Goal: Entertainment & Leisure: Consume media (video, audio)

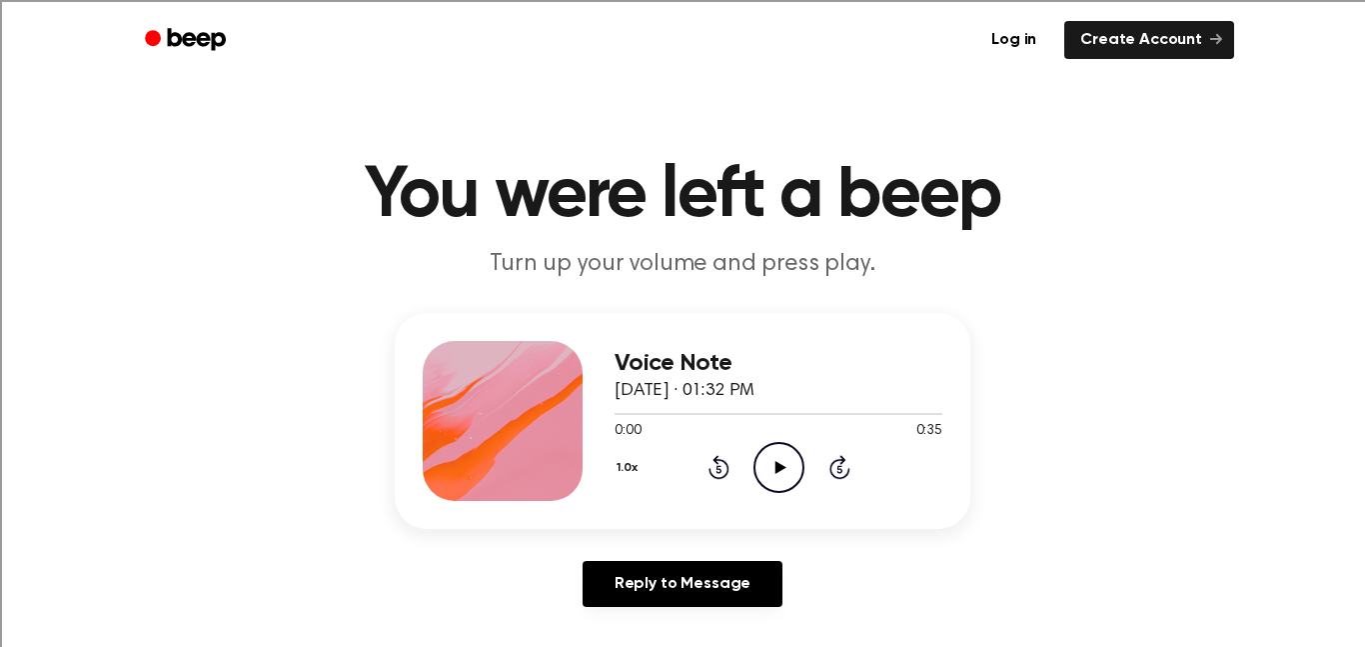
click at [766, 464] on icon "Play Audio" at bounding box center [778, 467] width 51 height 51
click at [766, 464] on icon "Pause Audio" at bounding box center [778, 467] width 51 height 51
click at [774, 477] on icon "Play Audio" at bounding box center [778, 467] width 51 height 51
click at [774, 477] on icon "Pause Audio" at bounding box center [778, 467] width 51 height 51
click at [774, 477] on icon "Play Audio" at bounding box center [778, 467] width 51 height 51
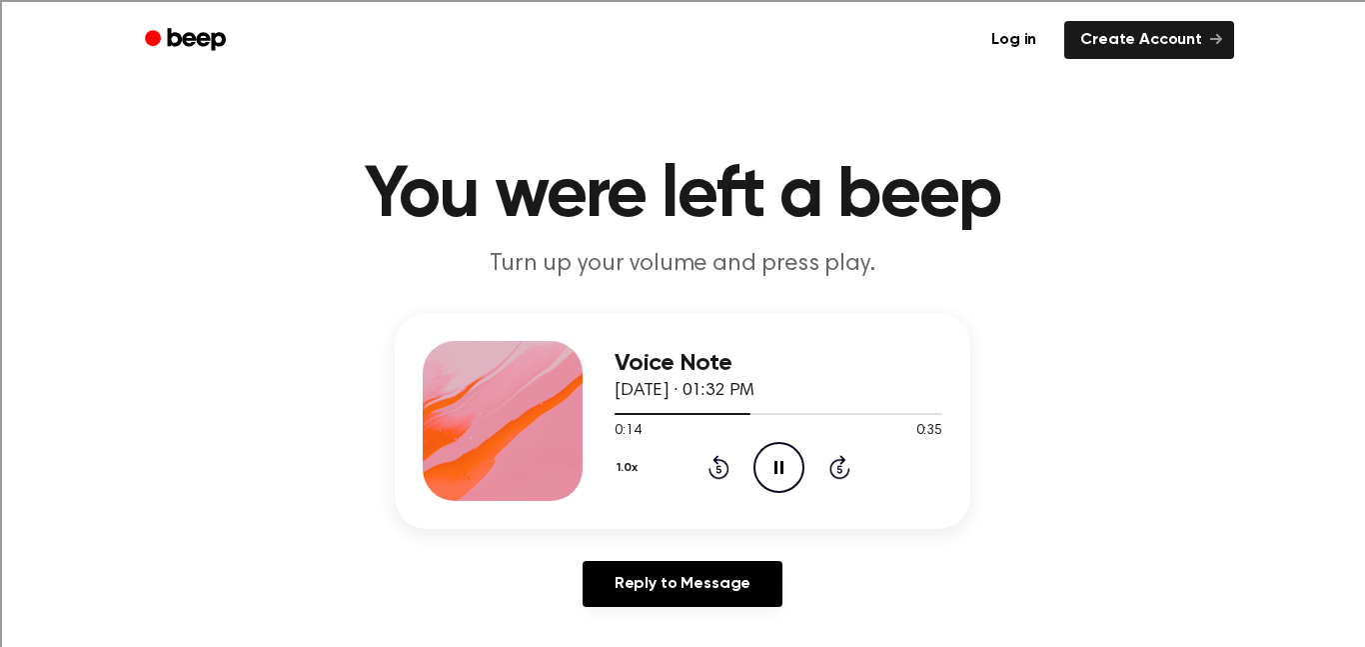
click at [774, 477] on icon "Pause Audio" at bounding box center [778, 467] width 51 height 51
drag, startPoint x: 752, startPoint y: 413, endPoint x: 611, endPoint y: 420, distance: 142.1
click at [611, 420] on div "Voice Note September 2, 2024 · 01:32 PM 0:14 0:35 Your browser does not support…" at bounding box center [683, 421] width 576 height 216
click at [758, 455] on icon "Play Audio" at bounding box center [778, 467] width 51 height 51
click at [718, 473] on icon at bounding box center [718, 470] width 5 height 8
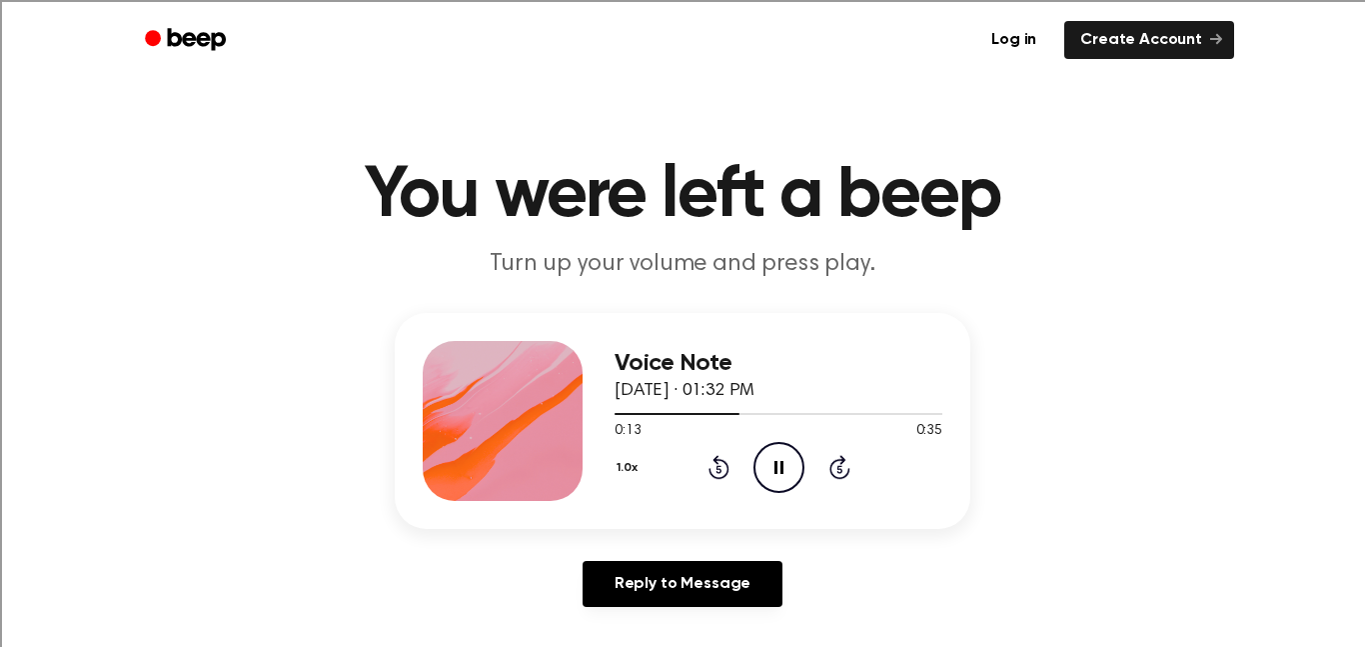
click at [718, 473] on icon at bounding box center [718, 470] width 5 height 8
click at [791, 460] on icon "Pause Audio" at bounding box center [778, 467] width 51 height 51
click at [791, 460] on icon "Play Audio" at bounding box center [778, 467] width 51 height 51
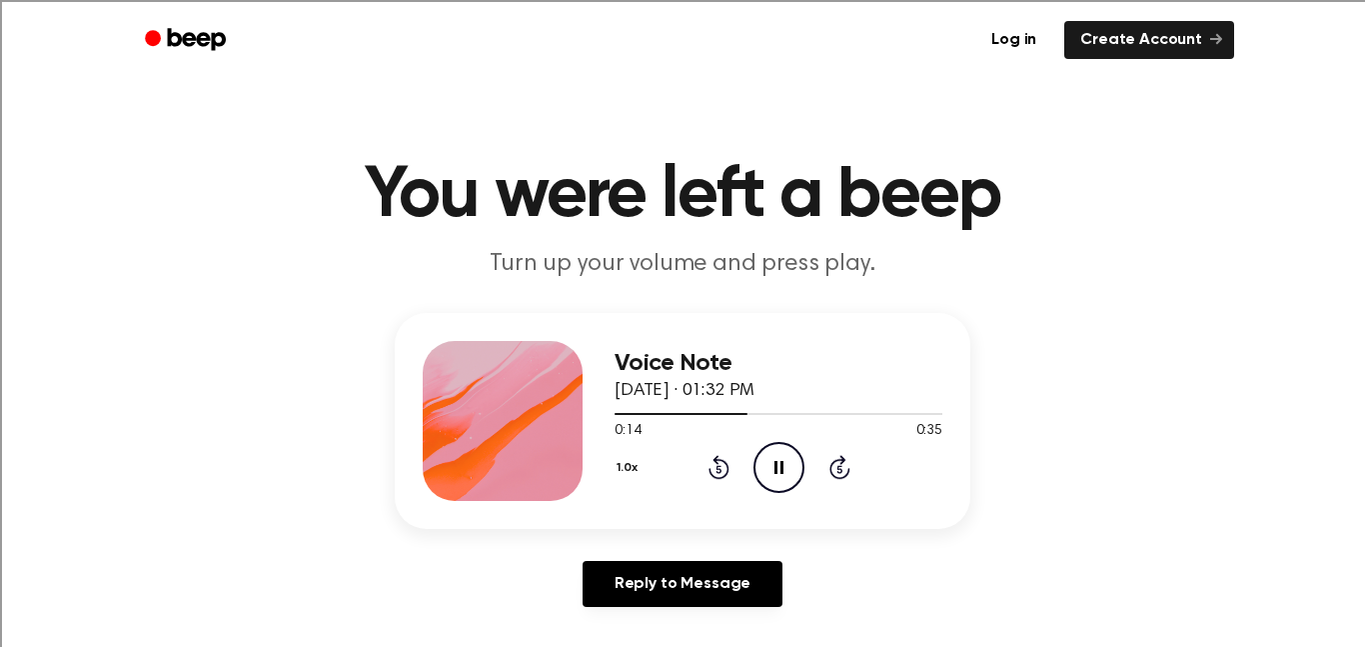
click at [791, 460] on icon "Pause Audio" at bounding box center [778, 467] width 51 height 51
click at [782, 449] on icon "Play Audio" at bounding box center [778, 467] width 51 height 51
click at [782, 449] on icon "Pause Audio" at bounding box center [778, 467] width 51 height 51
click at [763, 478] on icon "Play Audio" at bounding box center [778, 467] width 51 height 51
click at [765, 465] on icon "Pause Audio" at bounding box center [778, 467] width 51 height 51
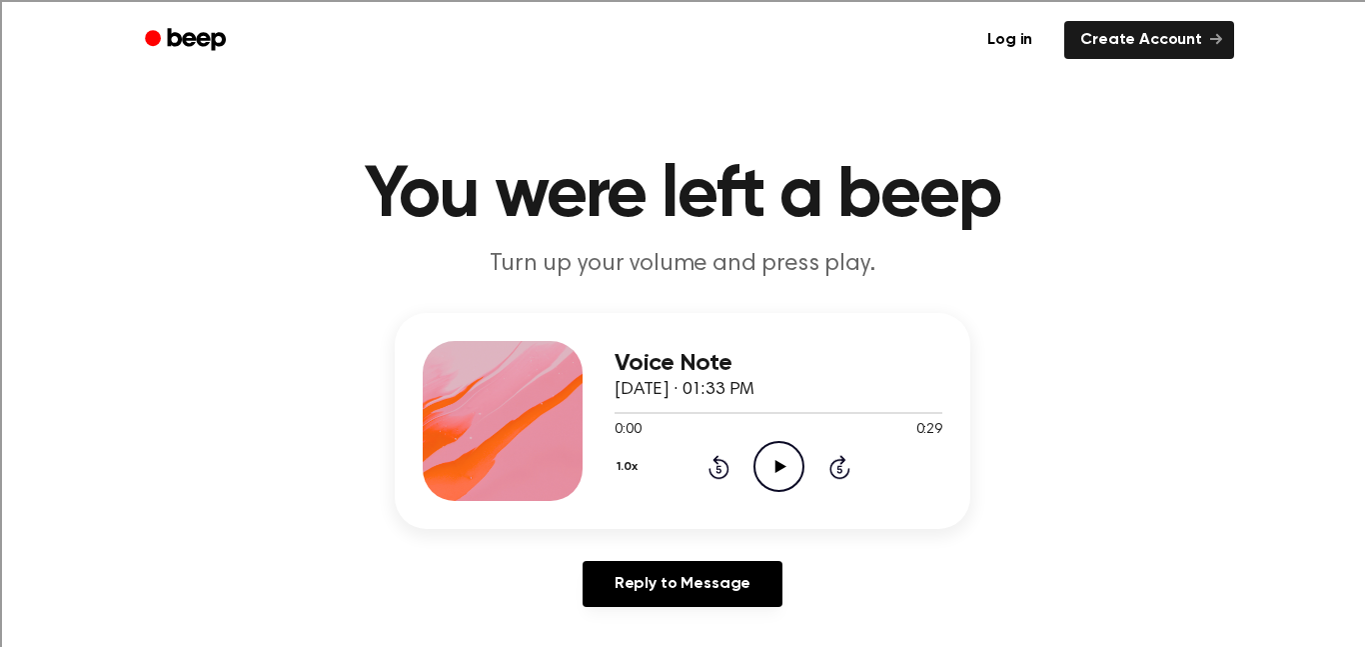
click at [766, 480] on icon "Play Audio" at bounding box center [778, 466] width 51 height 51
click at [788, 464] on icon "Pause Audio" at bounding box center [778, 466] width 51 height 51
click at [766, 458] on icon "Play Audio" at bounding box center [778, 466] width 51 height 51
click at [766, 458] on icon "Pause Audio" at bounding box center [778, 466] width 51 height 51
click at [764, 469] on icon "Play Audio" at bounding box center [778, 466] width 51 height 51
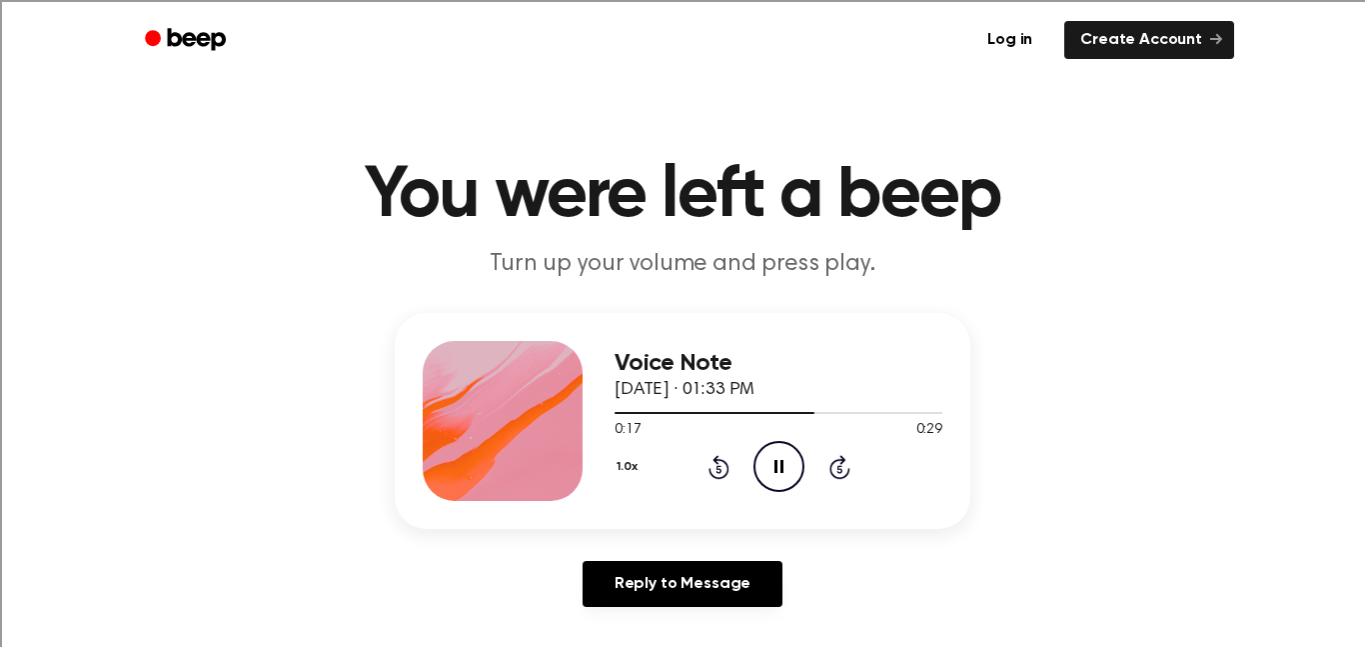
click at [764, 469] on icon "Pause Audio" at bounding box center [778, 466] width 51 height 51
click at [776, 477] on icon "Play Audio" at bounding box center [778, 466] width 51 height 51
click at [776, 477] on icon "Pause Audio" at bounding box center [778, 466] width 51 height 51
click at [768, 465] on icon "Play Audio" at bounding box center [778, 466] width 51 height 51
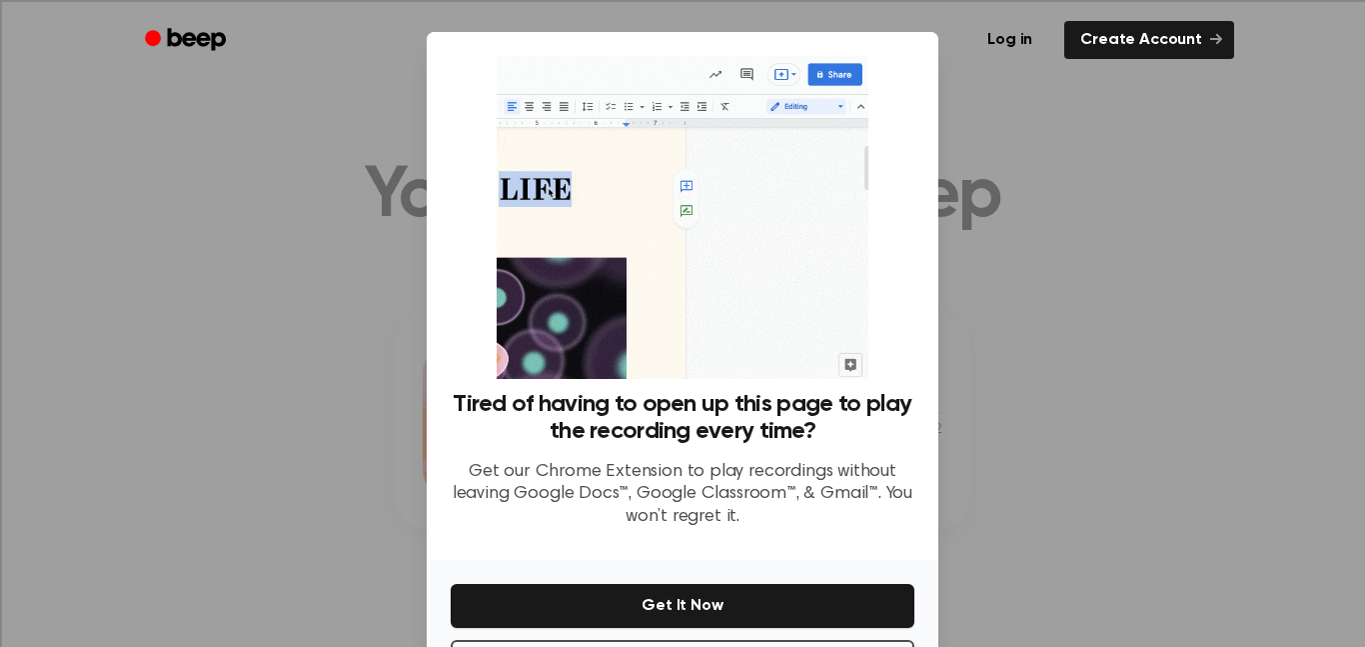
click at [1109, 271] on div at bounding box center [682, 323] width 1365 height 647
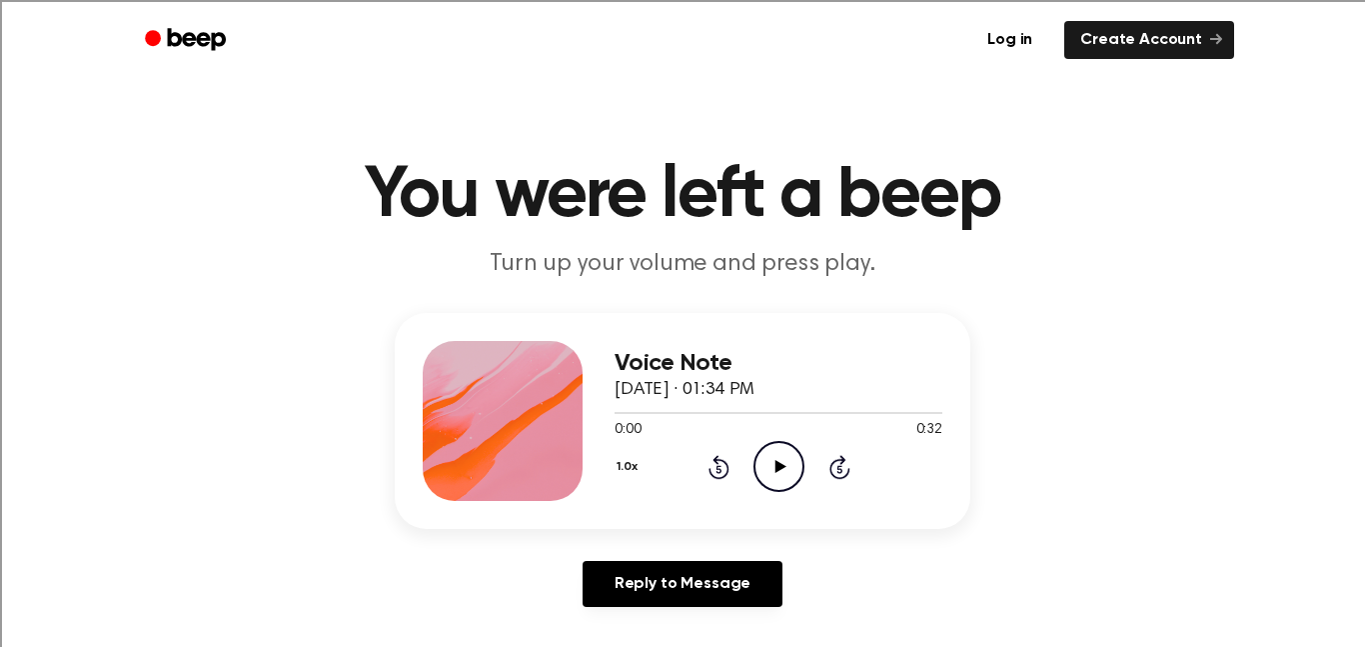
click at [779, 467] on icon at bounding box center [779, 466] width 11 height 13
click at [780, 458] on icon "Pause Audio" at bounding box center [778, 466] width 51 height 51
click at [772, 464] on icon "Play Audio" at bounding box center [778, 466] width 51 height 51
click at [772, 464] on icon "Pause Audio" at bounding box center [778, 466] width 51 height 51
click at [773, 465] on icon "Play Audio" at bounding box center [778, 466] width 51 height 51
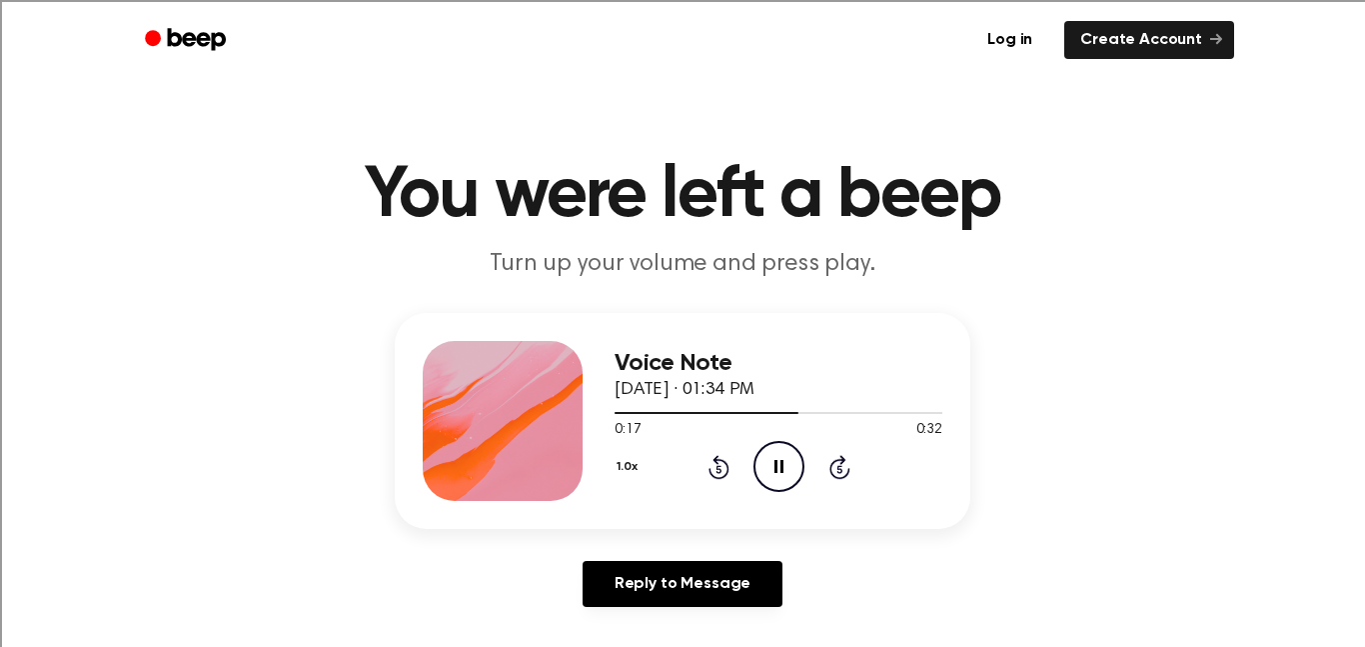
click at [772, 466] on icon "Pause Audio" at bounding box center [778, 466] width 51 height 51
click at [780, 459] on icon "Play Audio" at bounding box center [778, 466] width 51 height 51
click at [783, 465] on icon "Pause Audio" at bounding box center [778, 466] width 51 height 51
click at [778, 461] on icon "Play Audio" at bounding box center [778, 466] width 51 height 51
click at [778, 461] on icon "Pause Audio" at bounding box center [778, 466] width 51 height 51
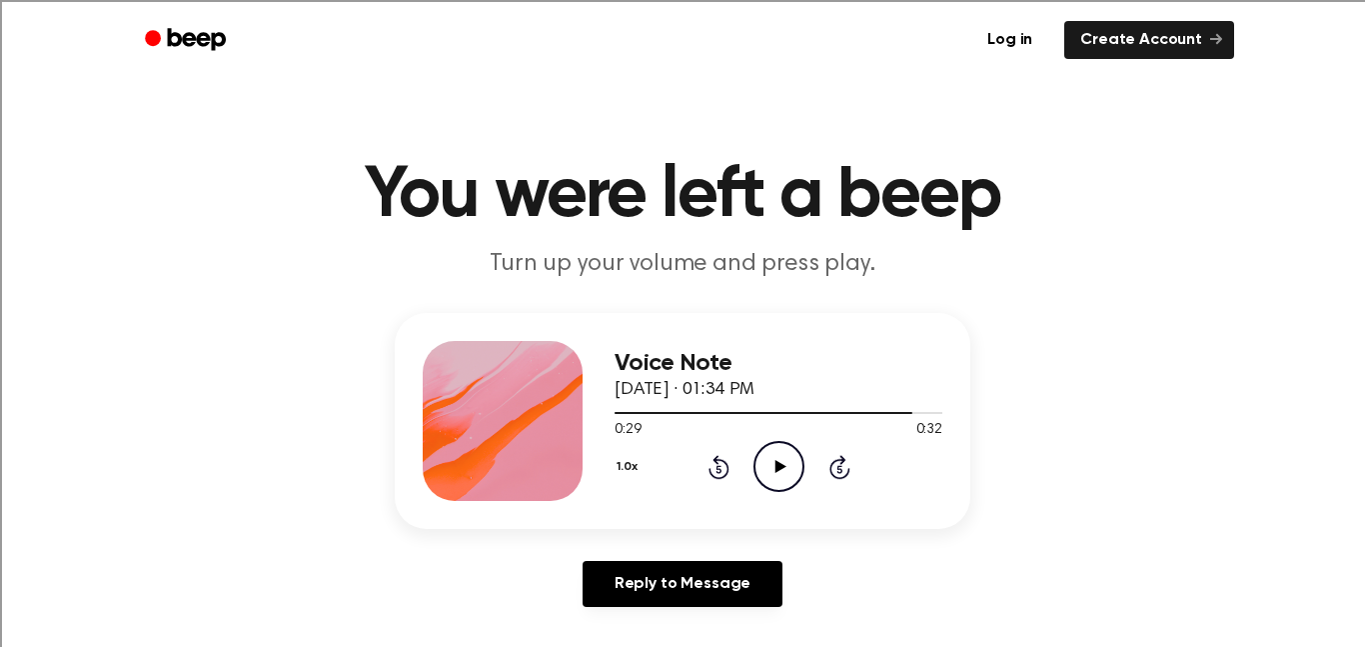
click at [778, 461] on icon "Play Audio" at bounding box center [778, 466] width 51 height 51
click at [778, 461] on icon "Pause Audio" at bounding box center [778, 466] width 51 height 51
click at [772, 458] on icon "Play Audio" at bounding box center [778, 466] width 51 height 51
click at [726, 466] on icon at bounding box center [719, 467] width 21 height 24
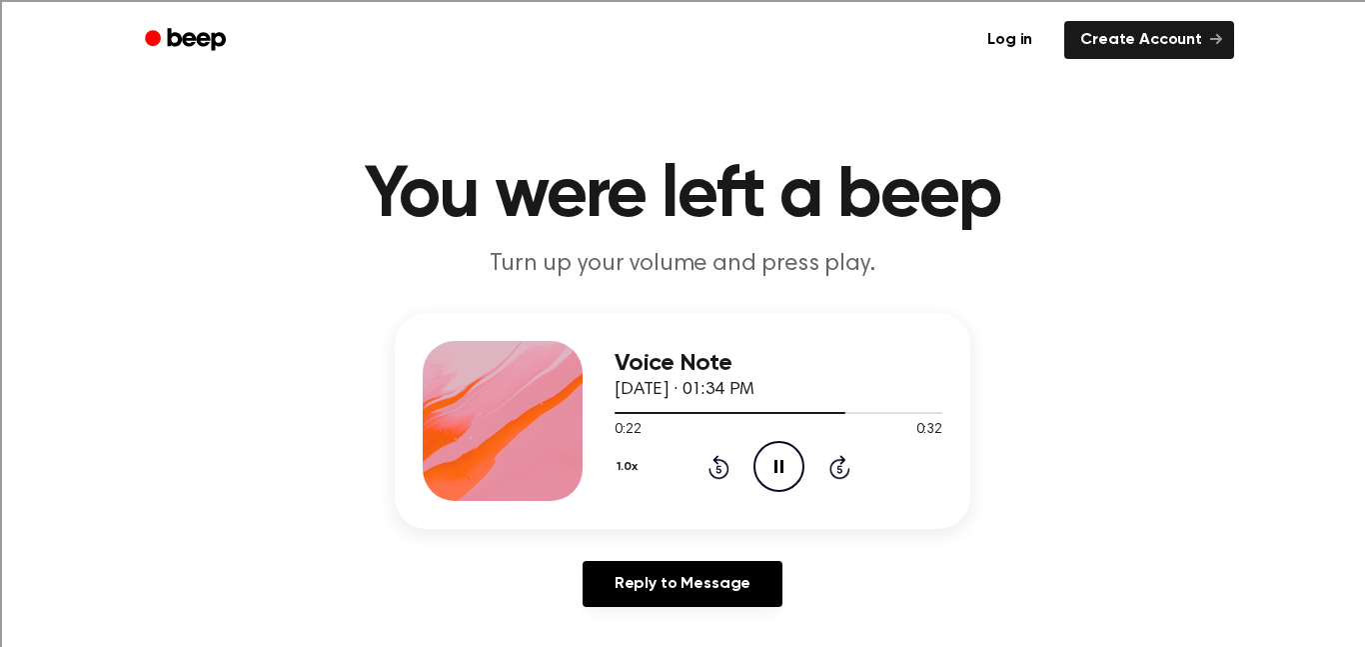
click at [726, 466] on icon at bounding box center [719, 467] width 21 height 24
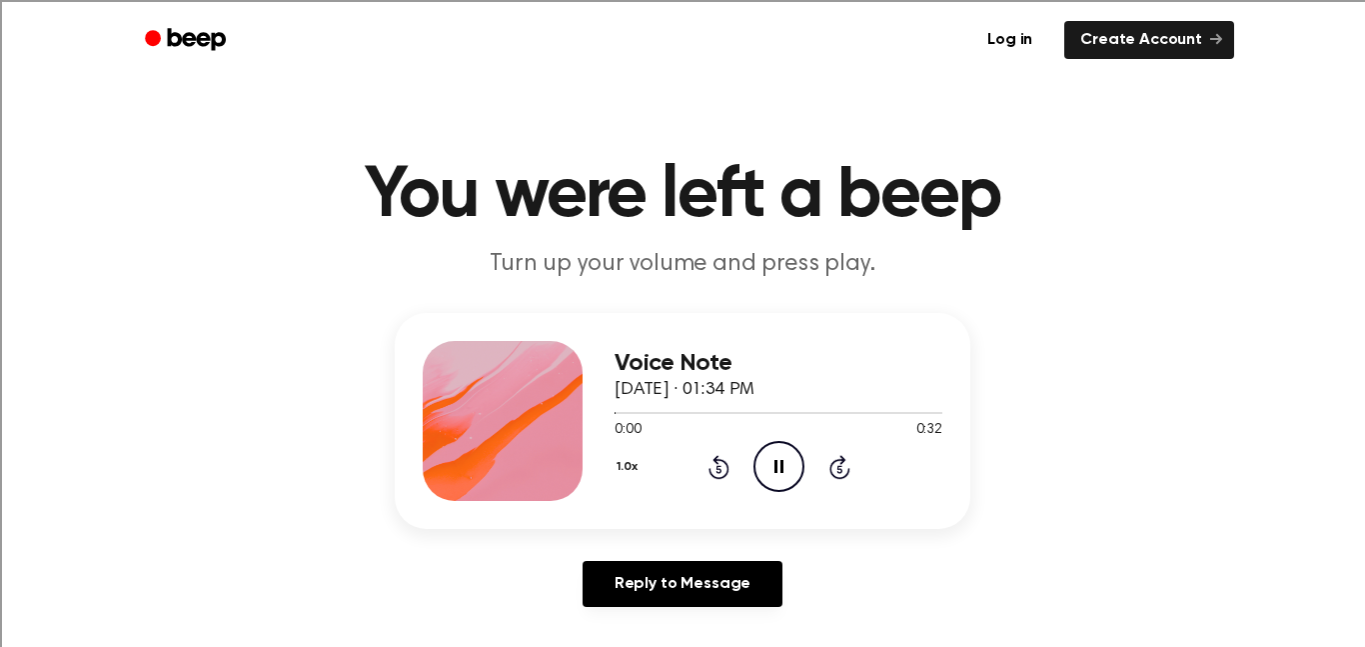
click at [726, 466] on icon at bounding box center [719, 467] width 21 height 24
click at [851, 470] on div "1.0x Rewind 5 seconds Pause Audio Skip 5 seconds" at bounding box center [779, 466] width 328 height 51
click at [841, 470] on icon at bounding box center [838, 469] width 5 height 8
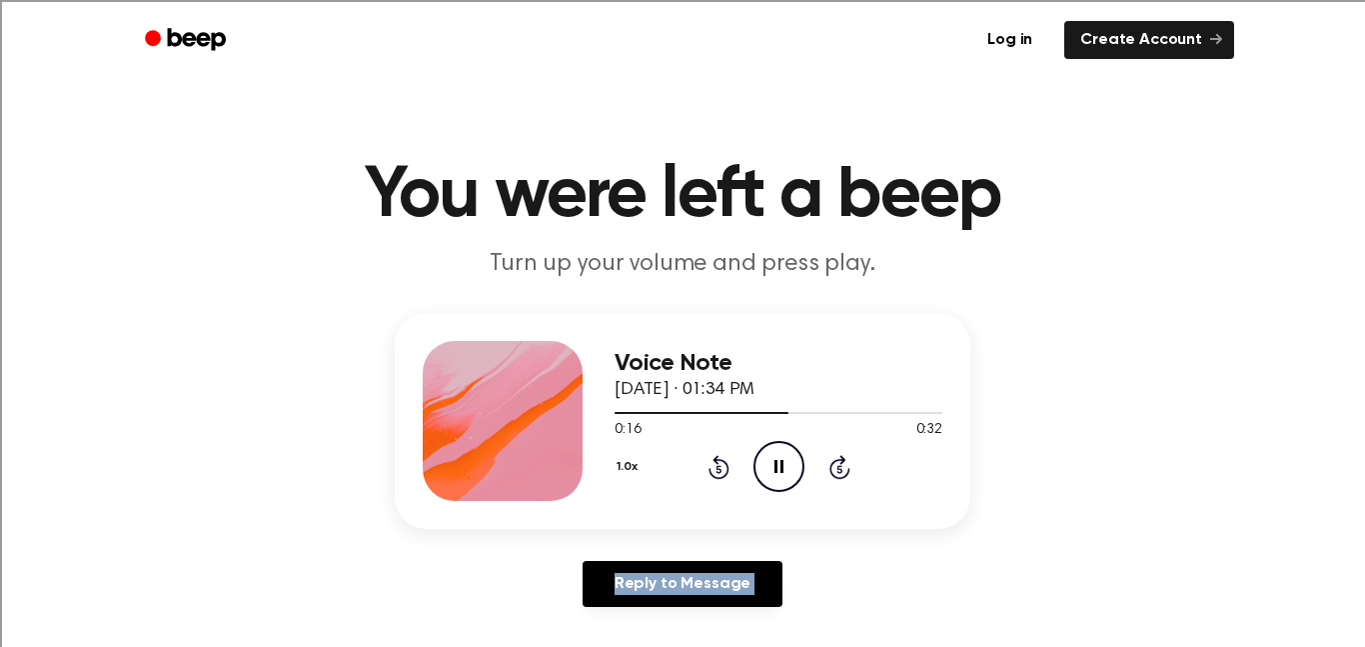
click at [841, 470] on icon at bounding box center [838, 469] width 5 height 8
click at [782, 460] on icon "Pause Audio" at bounding box center [778, 466] width 51 height 51
click at [782, 460] on icon "Play Audio" at bounding box center [778, 466] width 51 height 51
click at [783, 470] on icon "Play Audio" at bounding box center [778, 466] width 51 height 51
click at [783, 470] on icon "Pause Audio" at bounding box center [778, 466] width 51 height 51
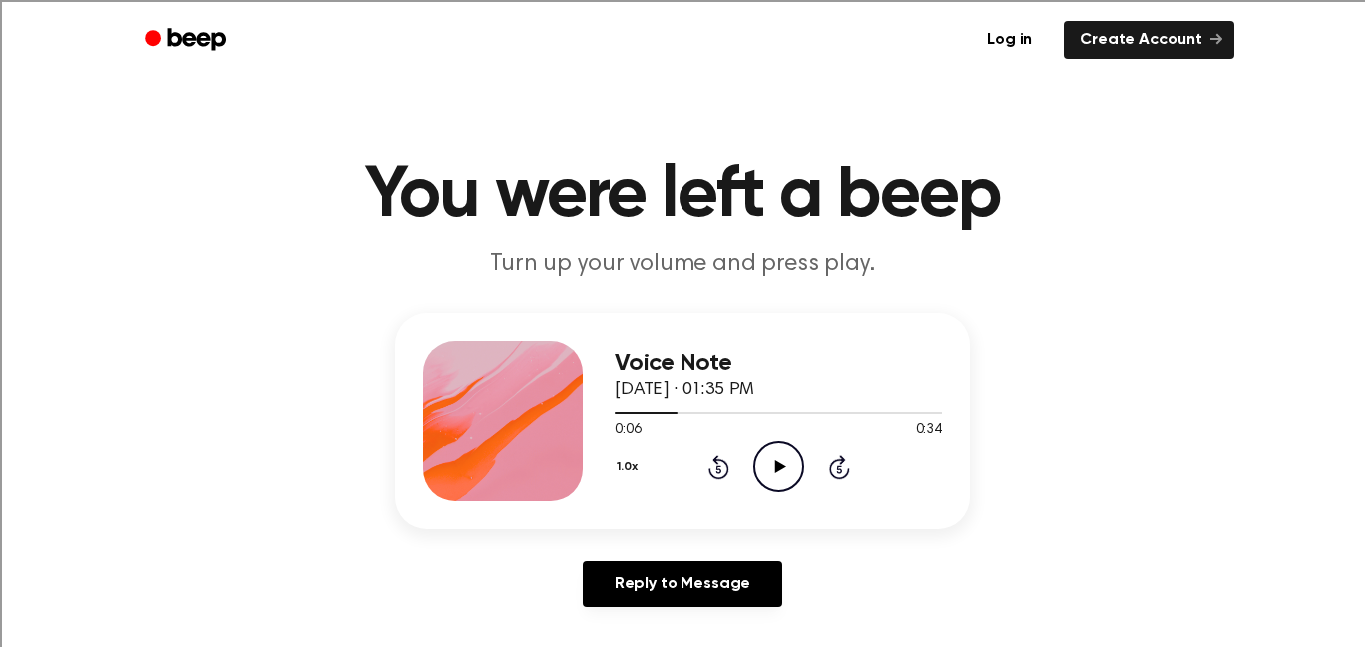
click at [780, 452] on icon "Play Audio" at bounding box center [778, 466] width 51 height 51
click at [783, 469] on icon "Pause Audio" at bounding box center [778, 466] width 51 height 51
click at [719, 463] on icon "Rewind 5 seconds" at bounding box center [719, 467] width 22 height 26
click at [792, 461] on icon "Play Audio" at bounding box center [778, 466] width 51 height 51
click at [722, 473] on icon "Rewind 5 seconds" at bounding box center [719, 467] width 22 height 26
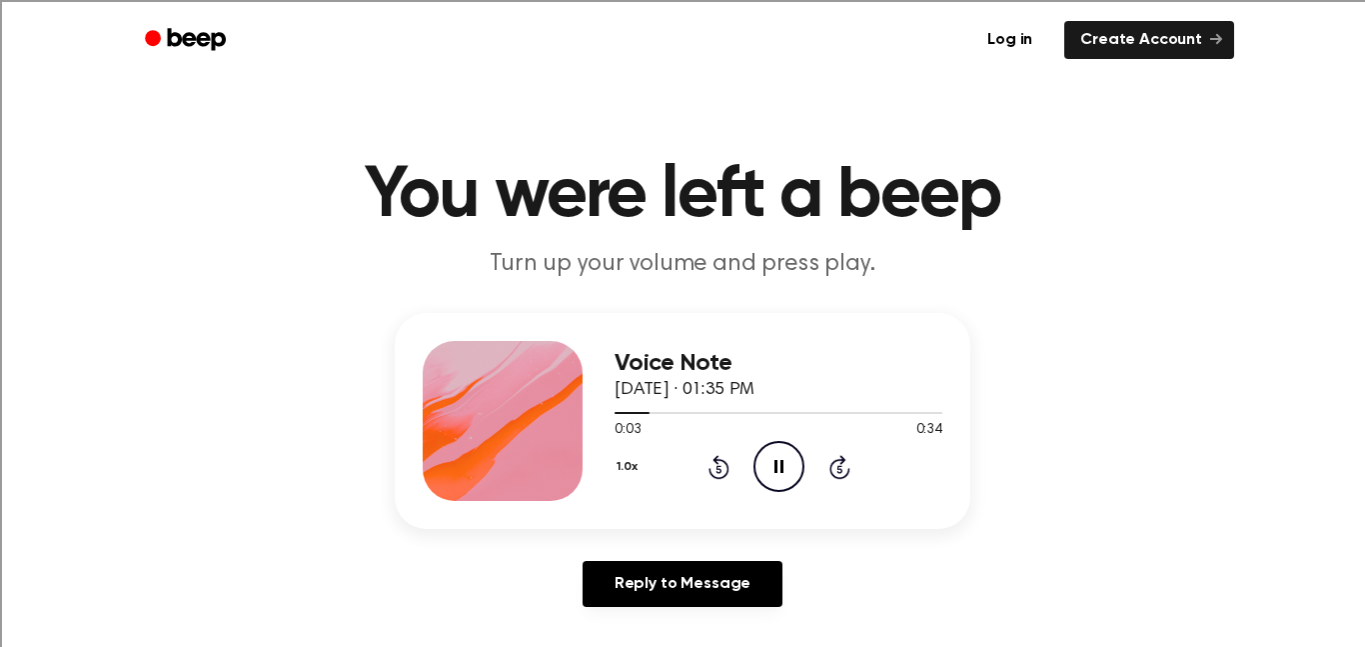
click at [722, 473] on icon "Rewind 5 seconds" at bounding box center [719, 467] width 22 height 26
click at [839, 469] on icon at bounding box center [838, 469] width 5 height 8
click at [766, 464] on icon "Pause Audio" at bounding box center [778, 466] width 51 height 51
click at [766, 464] on icon "Play Audio" at bounding box center [778, 466] width 51 height 51
click at [784, 460] on icon "Pause Audio" at bounding box center [778, 466] width 51 height 51
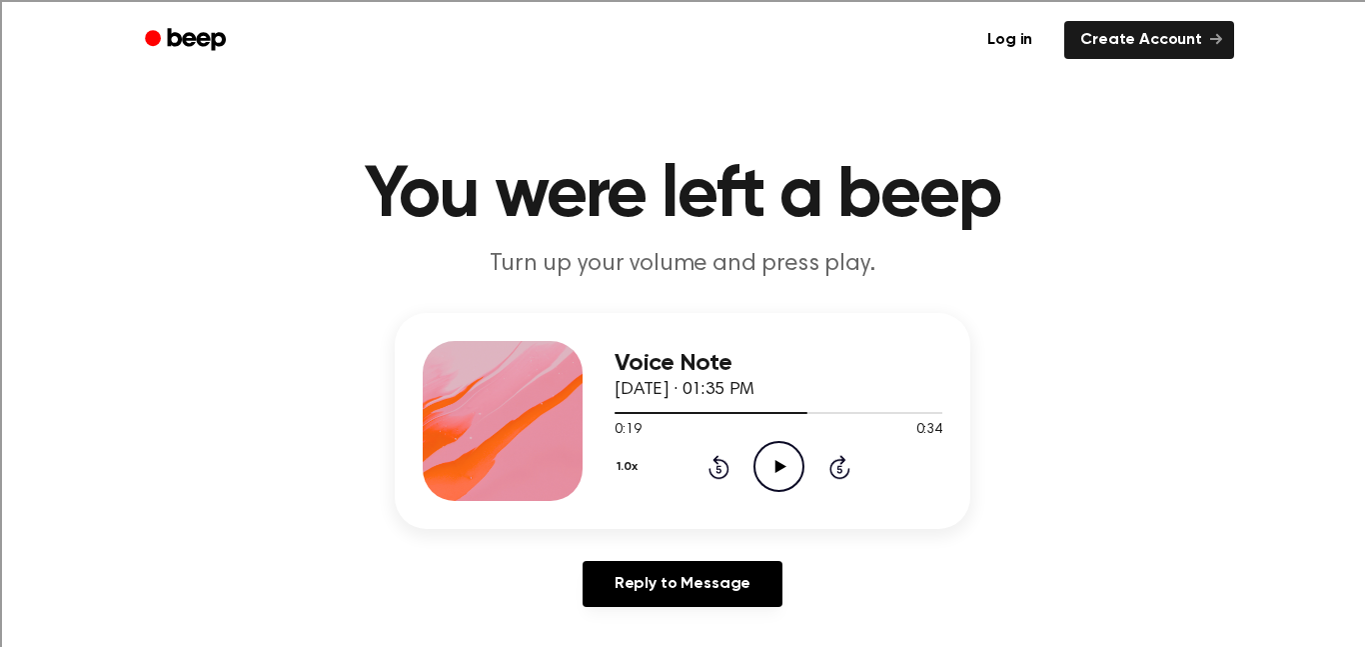
click at [771, 454] on icon "Play Audio" at bounding box center [778, 466] width 51 height 51
click at [779, 457] on icon "Pause Audio" at bounding box center [778, 466] width 51 height 51
click at [771, 464] on icon "Play Audio" at bounding box center [778, 466] width 51 height 51
click at [771, 464] on icon "Pause Audio" at bounding box center [778, 466] width 51 height 51
click at [780, 471] on icon "Play Audio" at bounding box center [778, 466] width 51 height 51
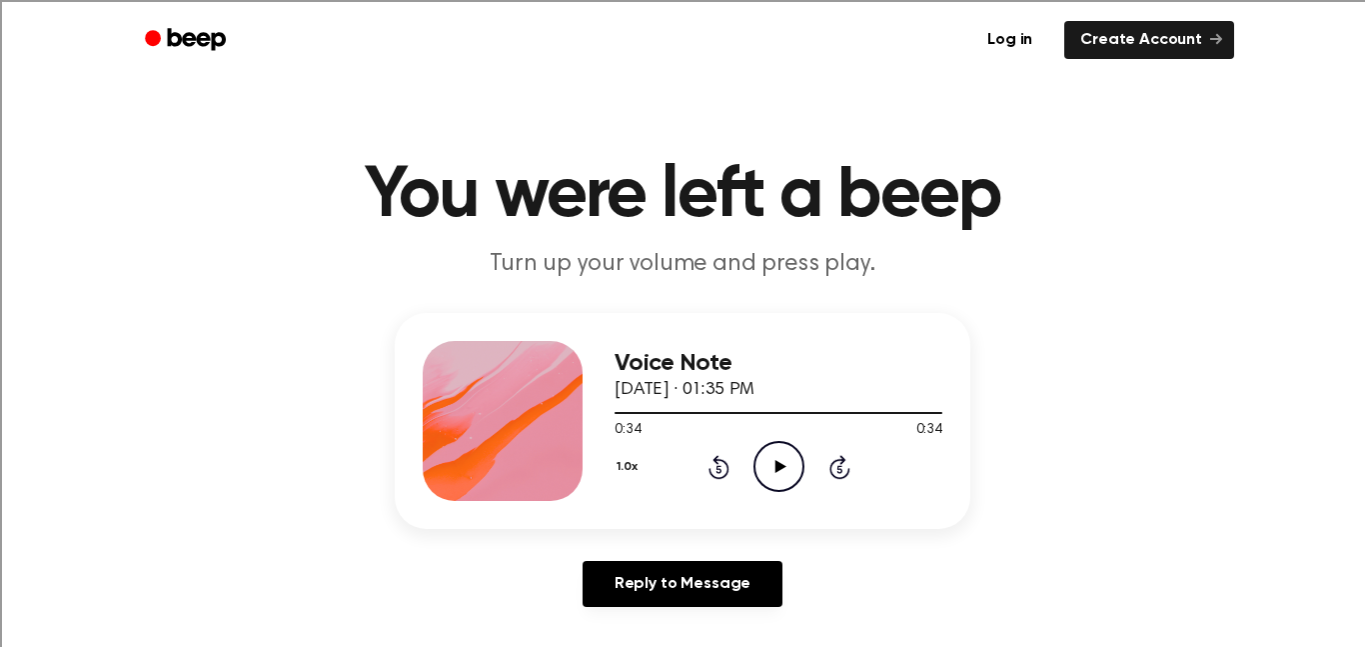
click at [718, 469] on icon at bounding box center [718, 469] width 5 height 8
click at [798, 464] on icon "Play Audio" at bounding box center [778, 466] width 51 height 51
click at [783, 463] on icon "Pause Audio" at bounding box center [778, 466] width 51 height 51
